Goal: Transaction & Acquisition: Book appointment/travel/reservation

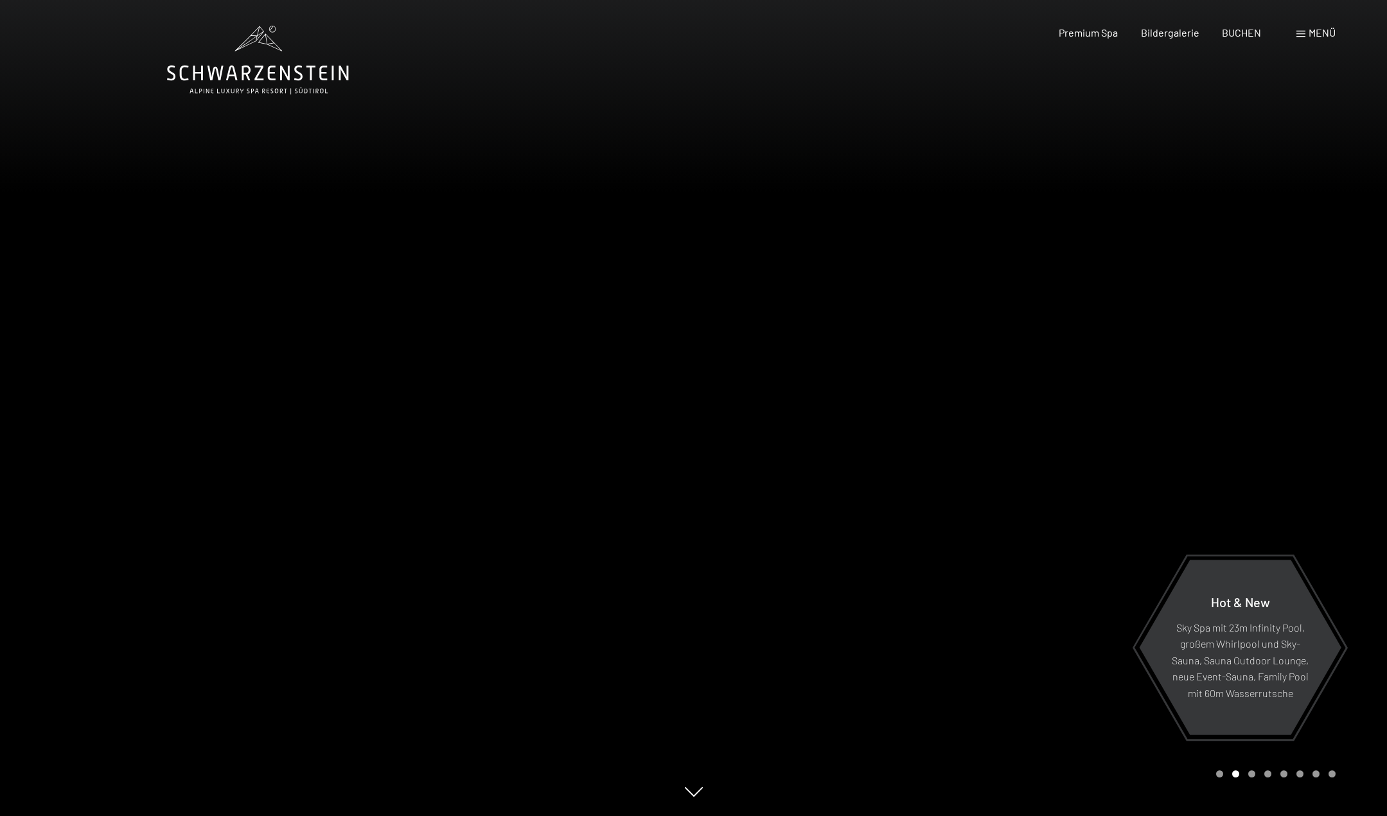
click at [1297, 38] on div "Menü" at bounding box center [1315, 33] width 39 height 14
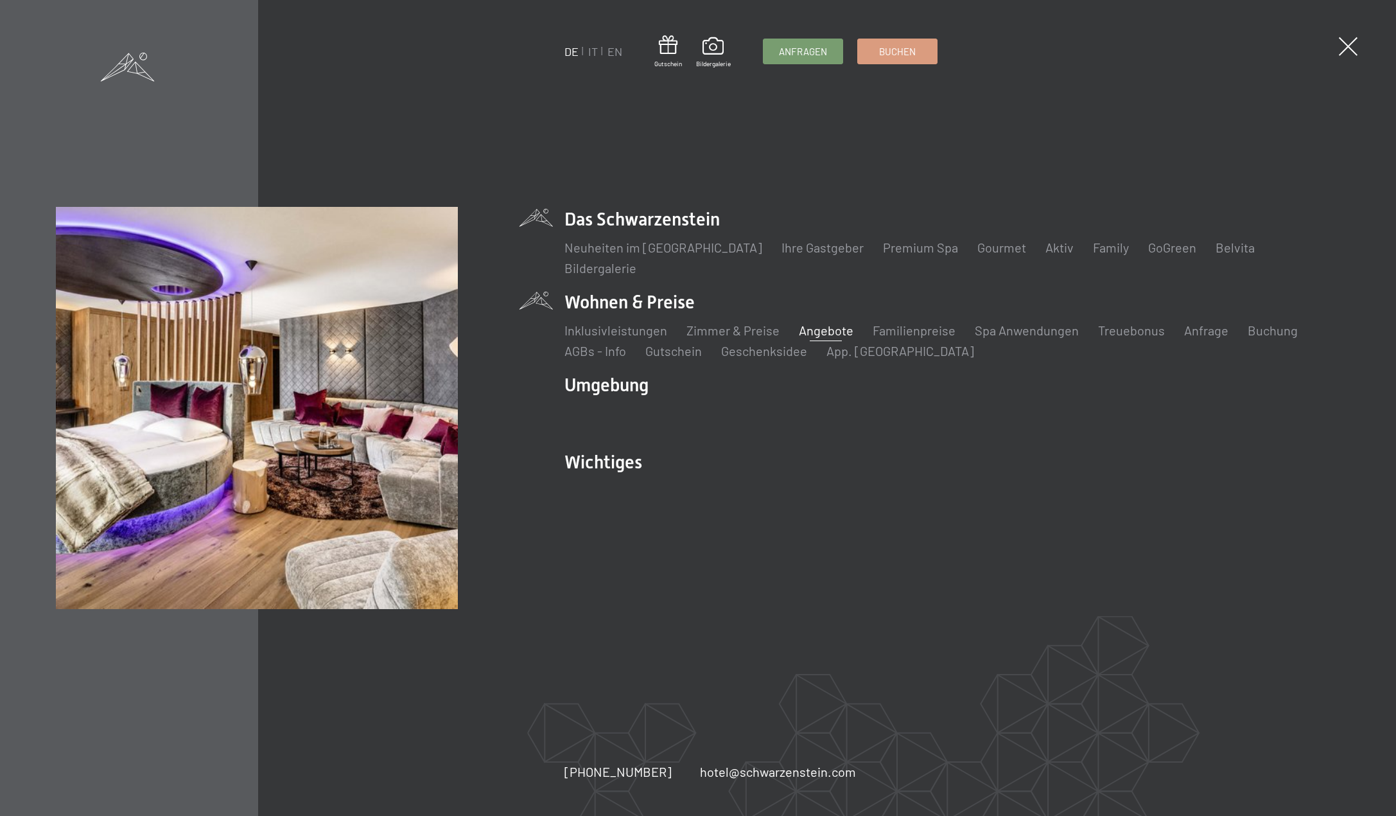
click at [818, 323] on link "Angebote" at bounding box center [826, 329] width 55 height 15
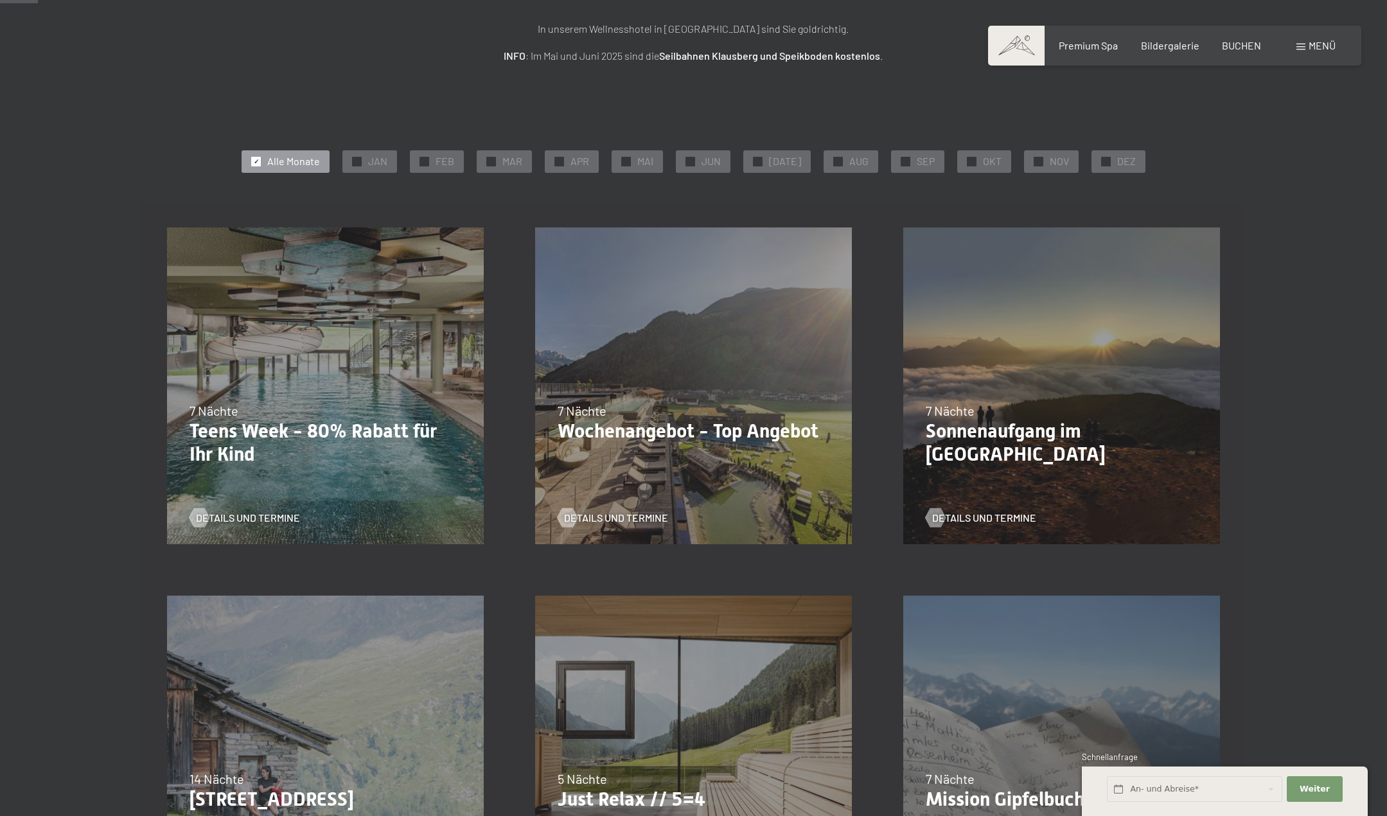
scroll to position [257, 0]
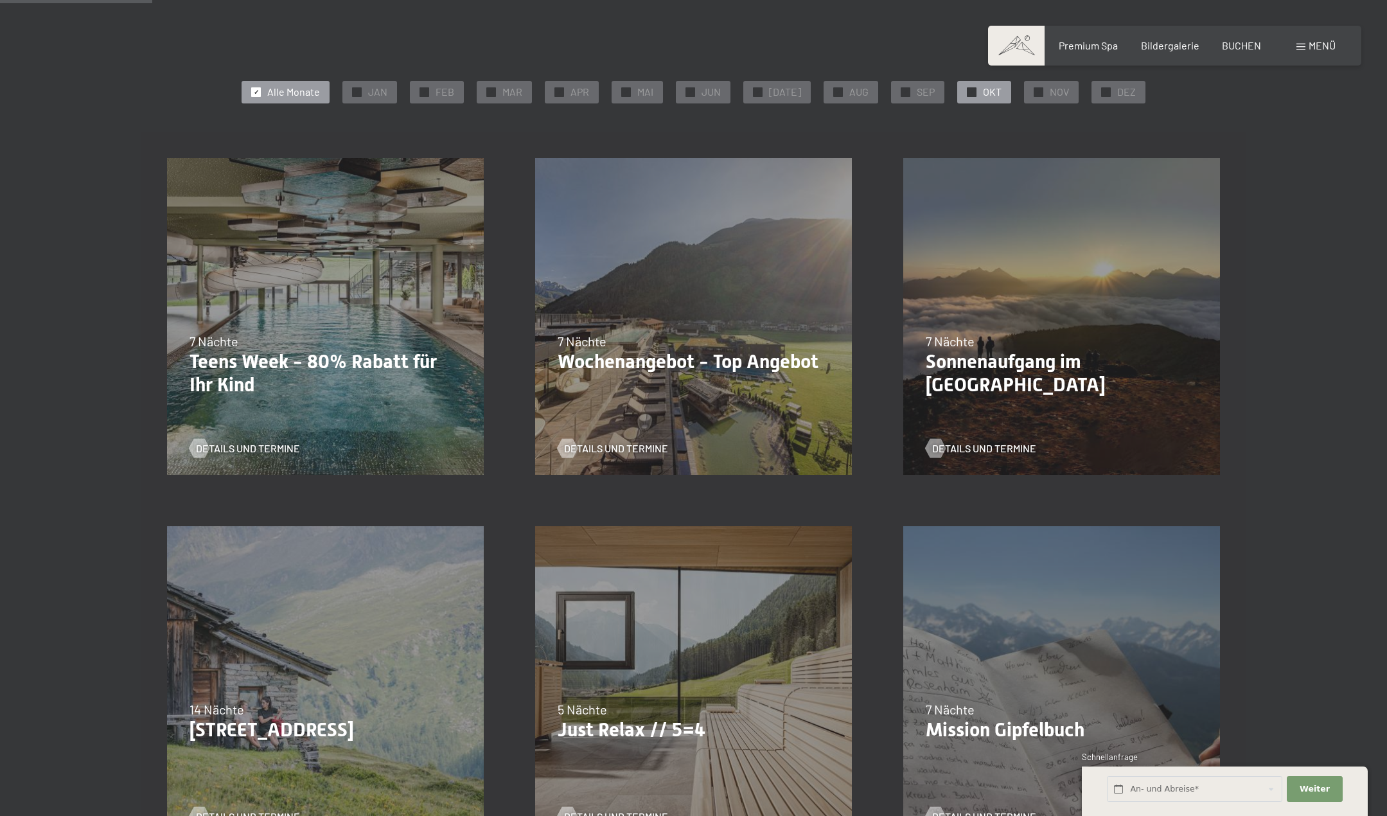
click at [969, 88] on span "✓" at bounding box center [971, 91] width 5 height 9
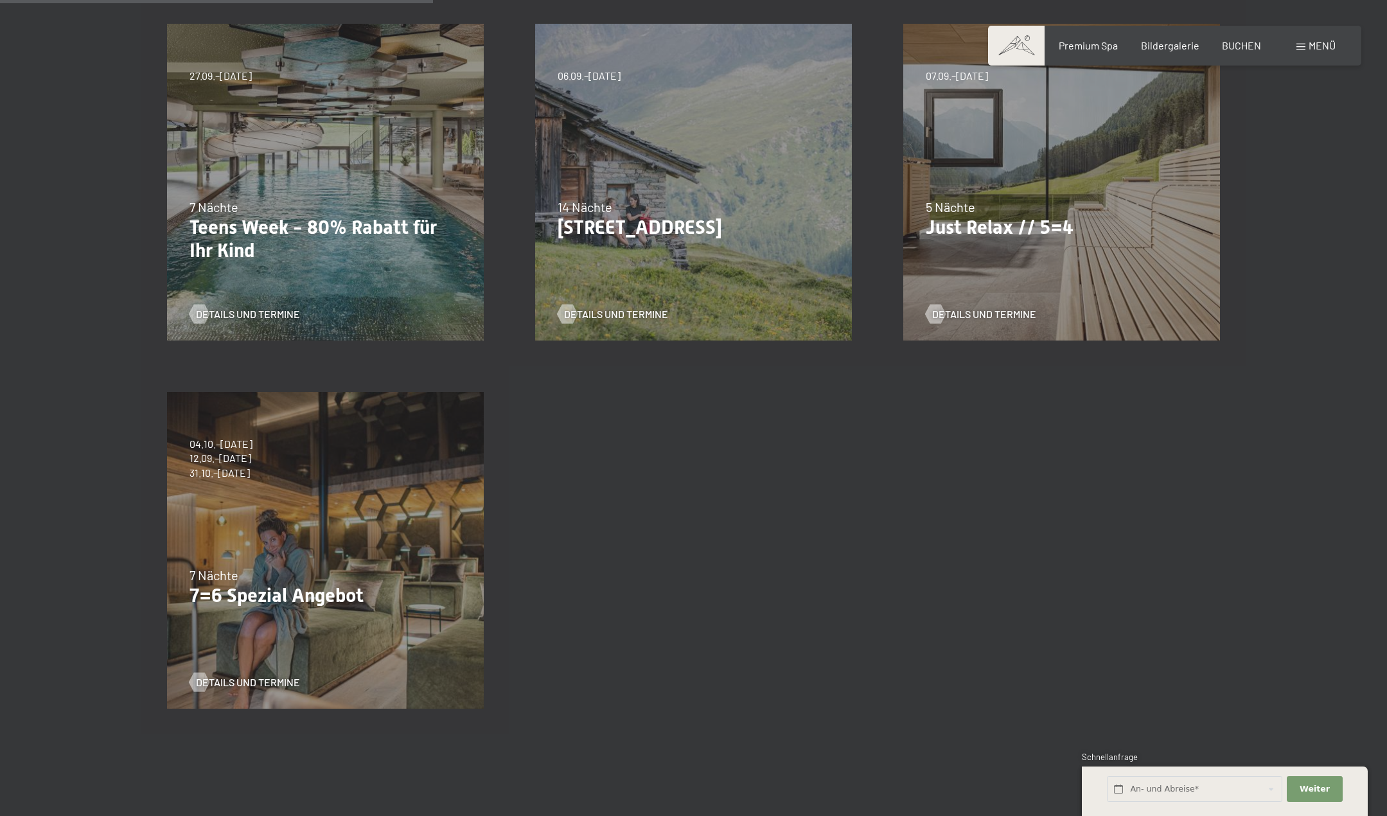
scroll to position [385, 0]
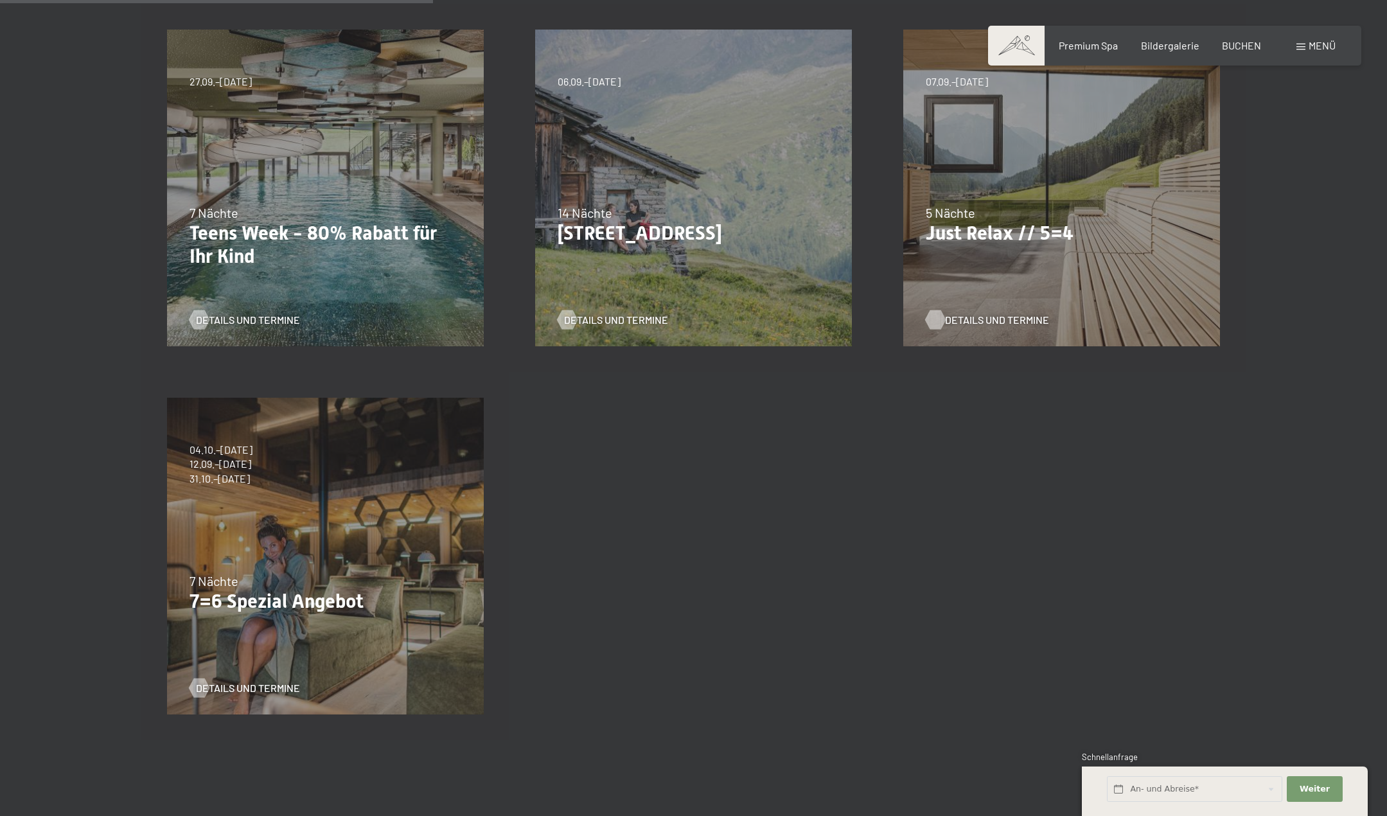
click at [987, 316] on span "Details und Termine" at bounding box center [997, 320] width 104 height 14
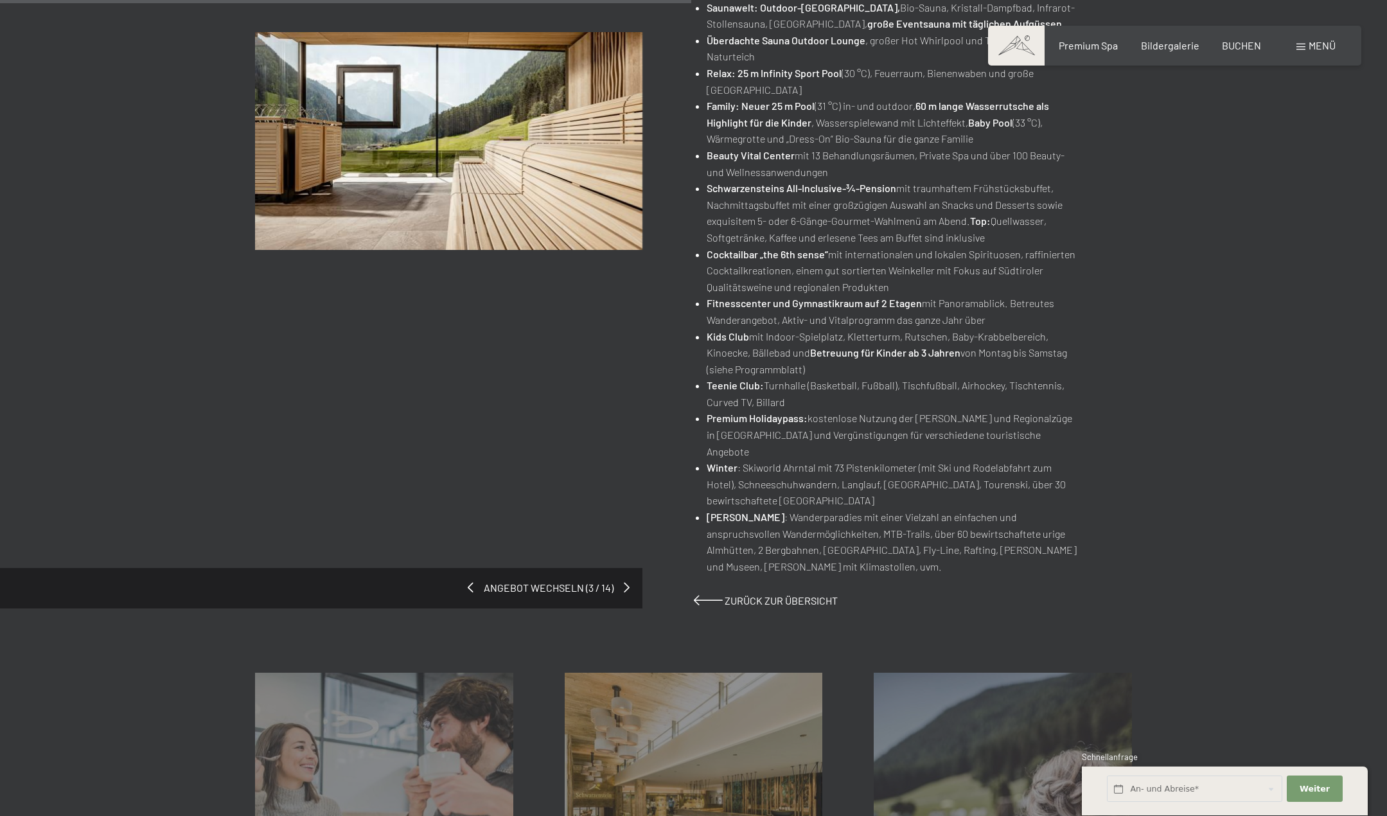
scroll to position [450, 0]
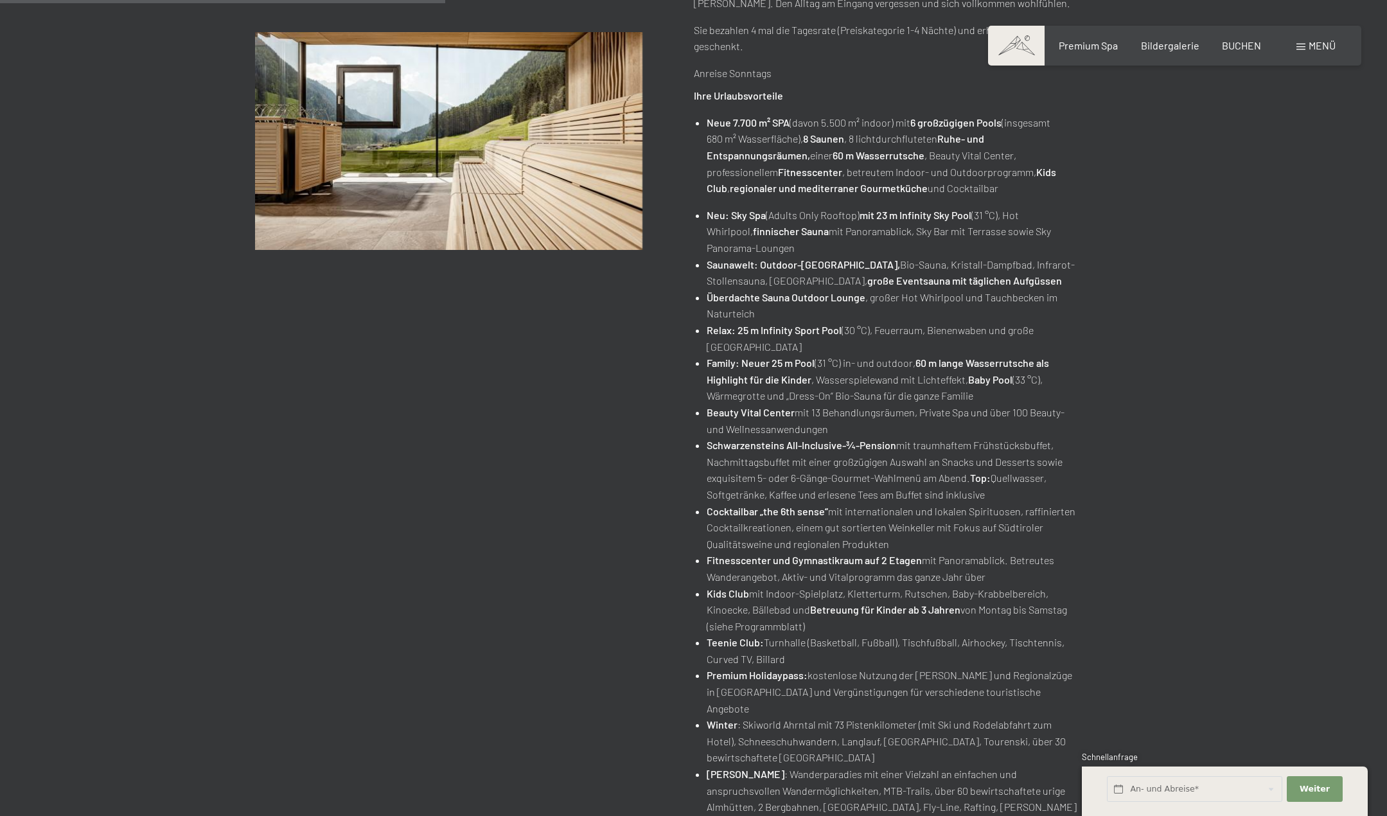
click at [546, 375] on div "Angebot wechseln (3 / 14) 07.09.–[DATE] • 21.12.–[DATE] • 11.01.–[DATE] • 08.03…" at bounding box center [693, 304] width 877 height 1122
